Goal: Transaction & Acquisition: Purchase product/service

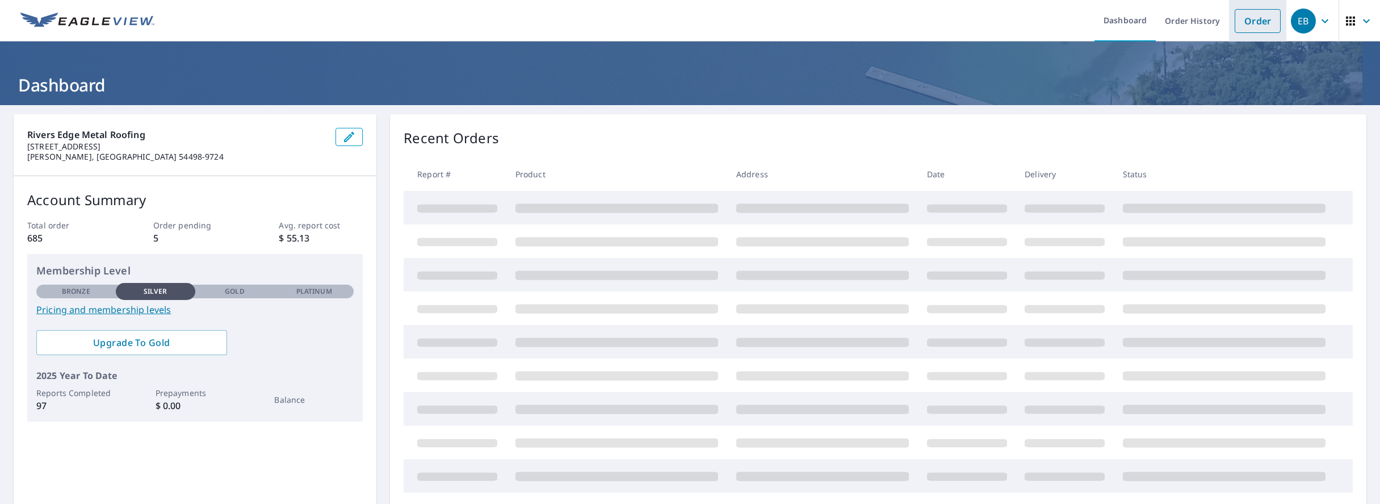
click at [1269, 24] on link "Order" at bounding box center [1258, 21] width 46 height 24
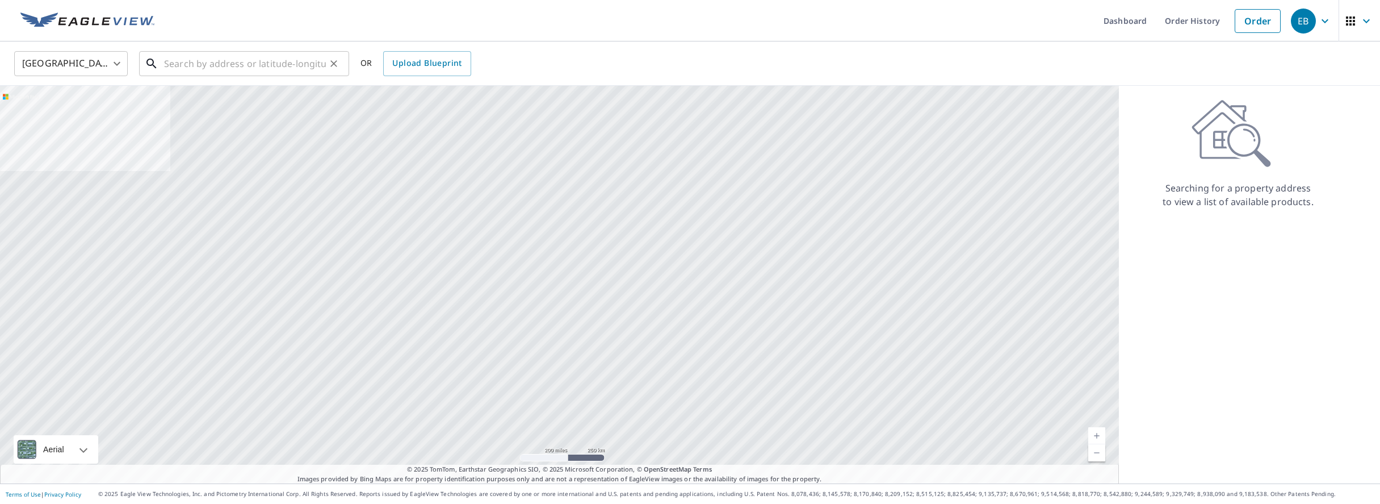
click at [236, 53] on input "text" at bounding box center [245, 64] width 162 height 32
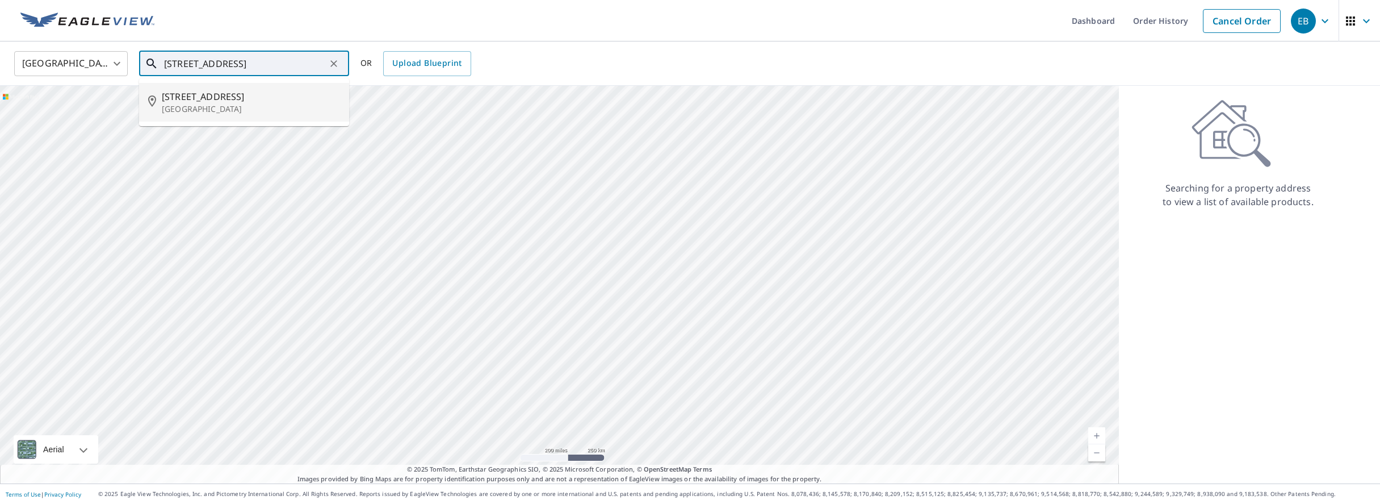
click at [225, 97] on span "[STREET_ADDRESS]" at bounding box center [251, 97] width 178 height 14
type input "[STREET_ADDRESS]"
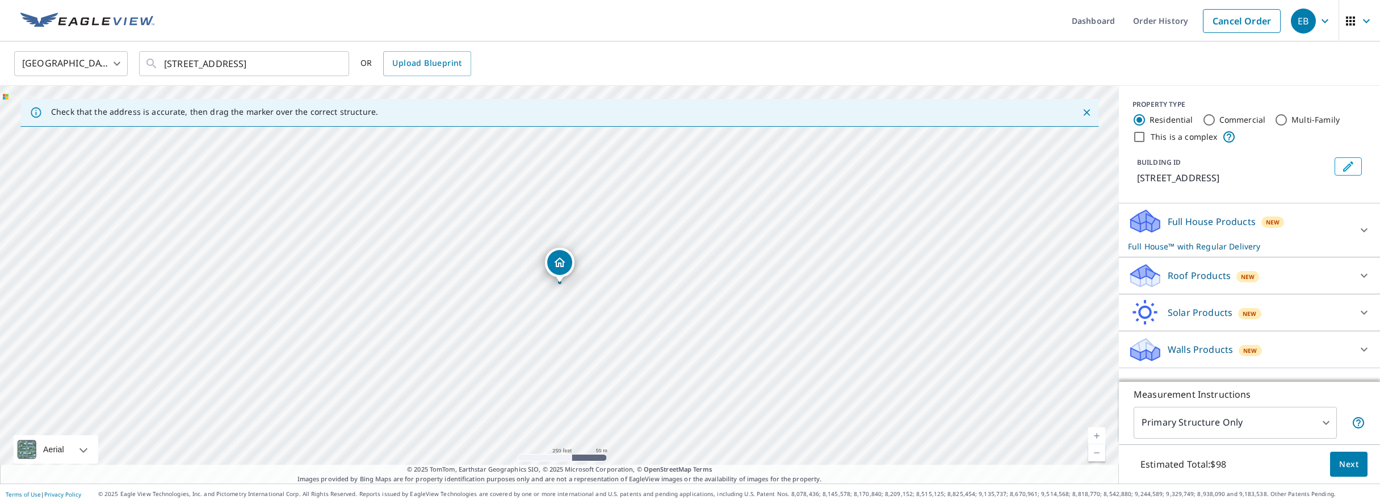
click at [1364, 274] on icon at bounding box center [1365, 276] width 14 height 14
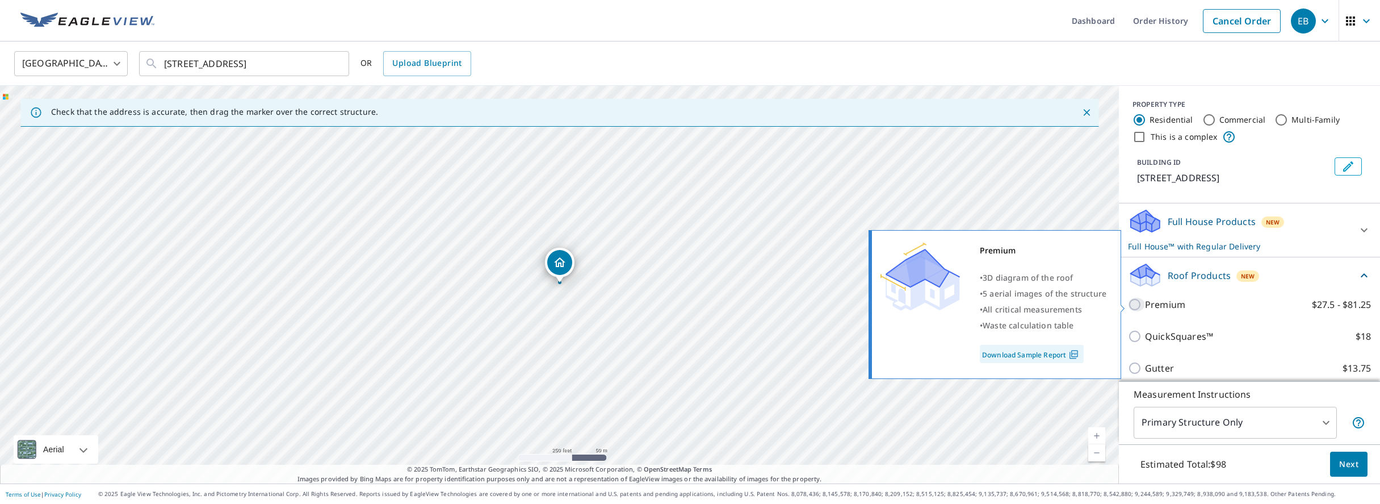
click at [1139, 305] on input "Premium $27.5 - $81.25" at bounding box center [1136, 305] width 17 height 14
checkbox input "true"
checkbox input "false"
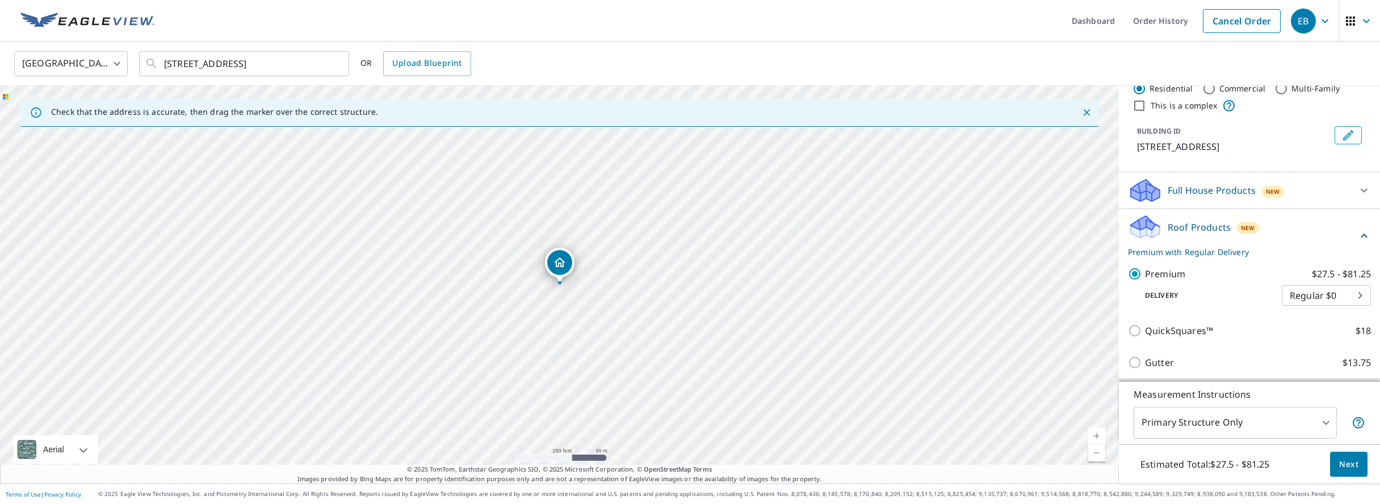
scroll to position [64, 0]
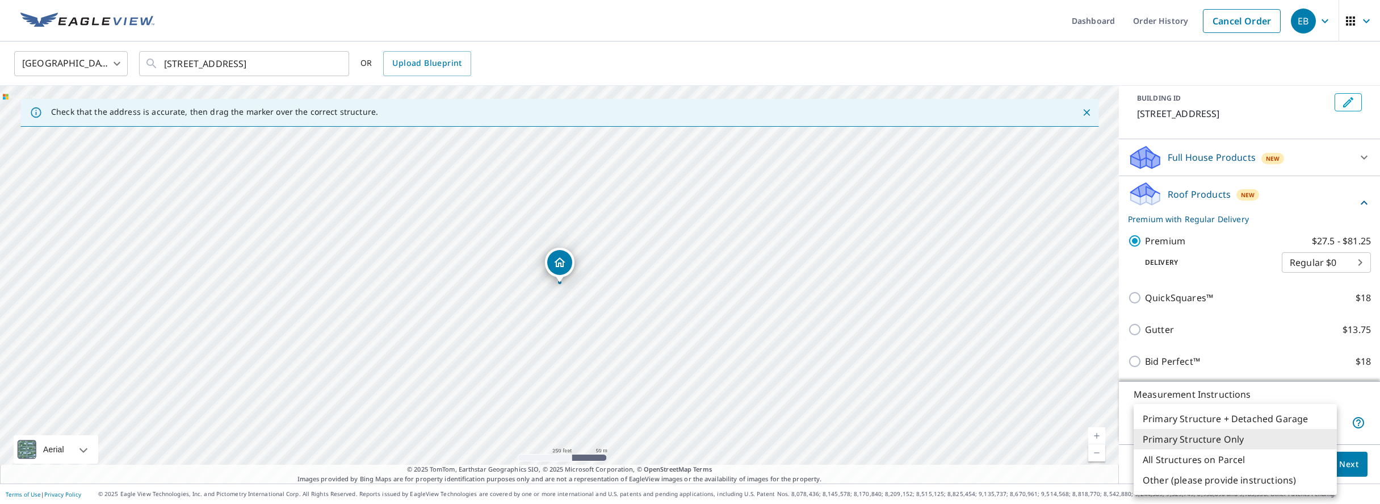
click at [1326, 424] on body "EB EB Dashboard Order History Cancel Order EB [GEOGRAPHIC_DATA] [GEOGRAPHIC_DAT…" at bounding box center [690, 252] width 1380 height 504
click at [1227, 418] on li "Primary Structure + Detached Garage" at bounding box center [1235, 418] width 203 height 20
type input "1"
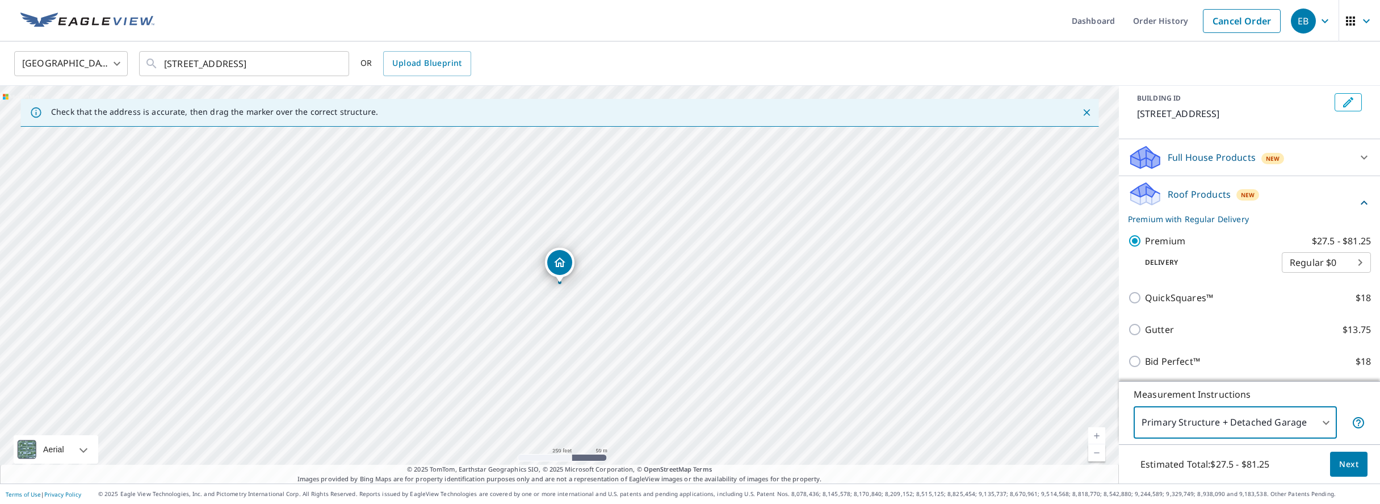
click at [1349, 466] on span "Next" at bounding box center [1348, 464] width 19 height 14
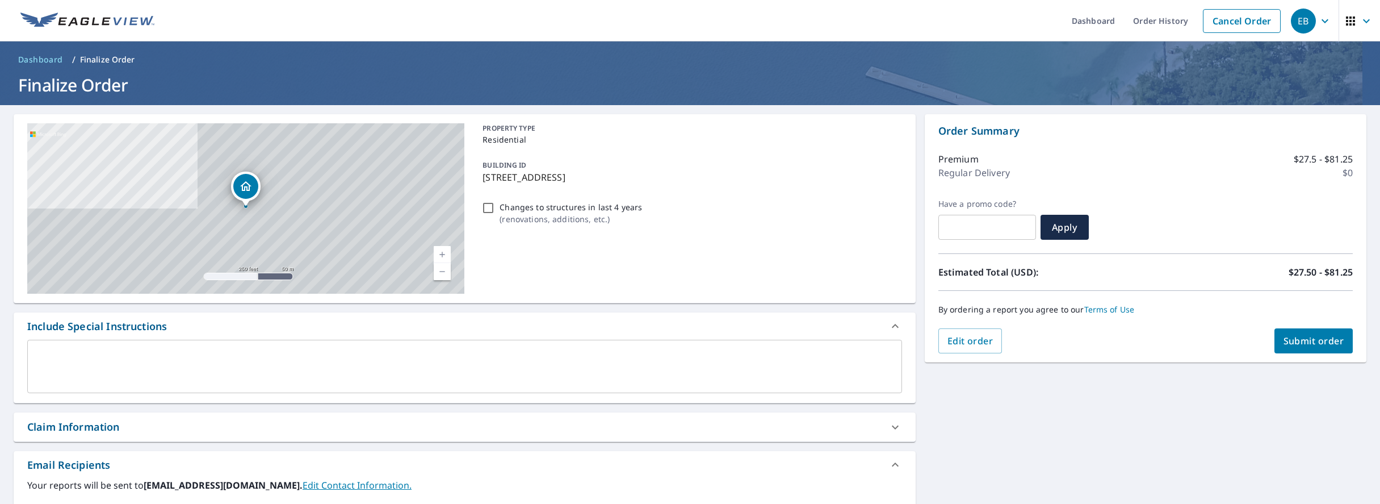
click at [1318, 393] on div "[STREET_ADDRESS] Aerial Road A standard road map Aerial A detailed look from ab…" at bounding box center [690, 388] width 1380 height 566
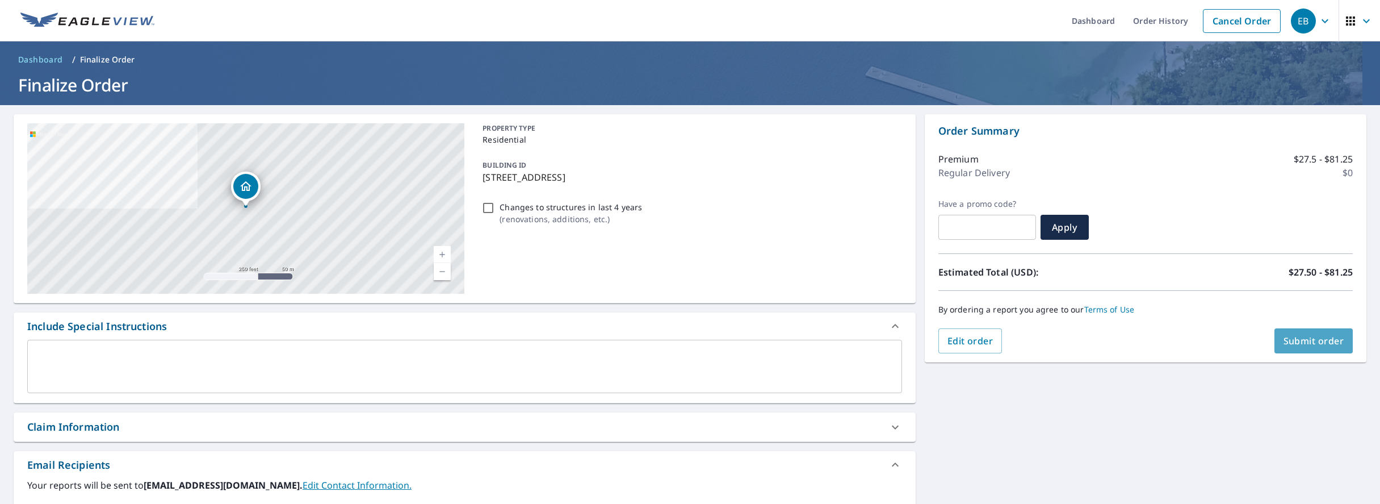
click at [1312, 343] on span "Submit order" at bounding box center [1314, 340] width 61 height 12
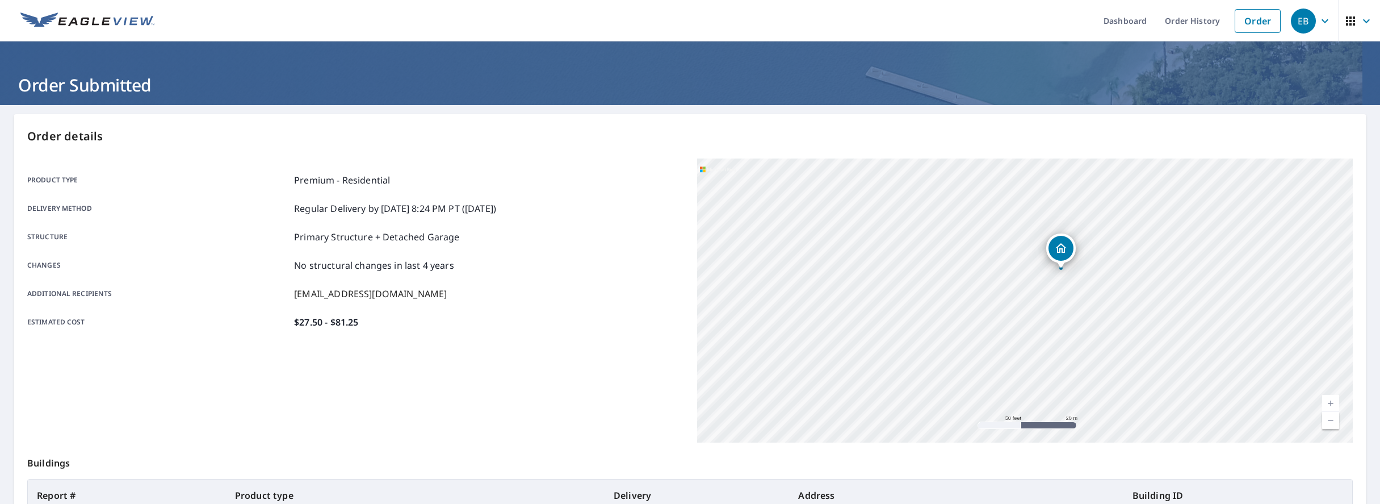
drag, startPoint x: 1032, startPoint y: 278, endPoint x: 1040, endPoint y: 353, distance: 75.3
click at [1040, 353] on div "[STREET_ADDRESS]" at bounding box center [1025, 300] width 656 height 284
